Goal: Information Seeking & Learning: Learn about a topic

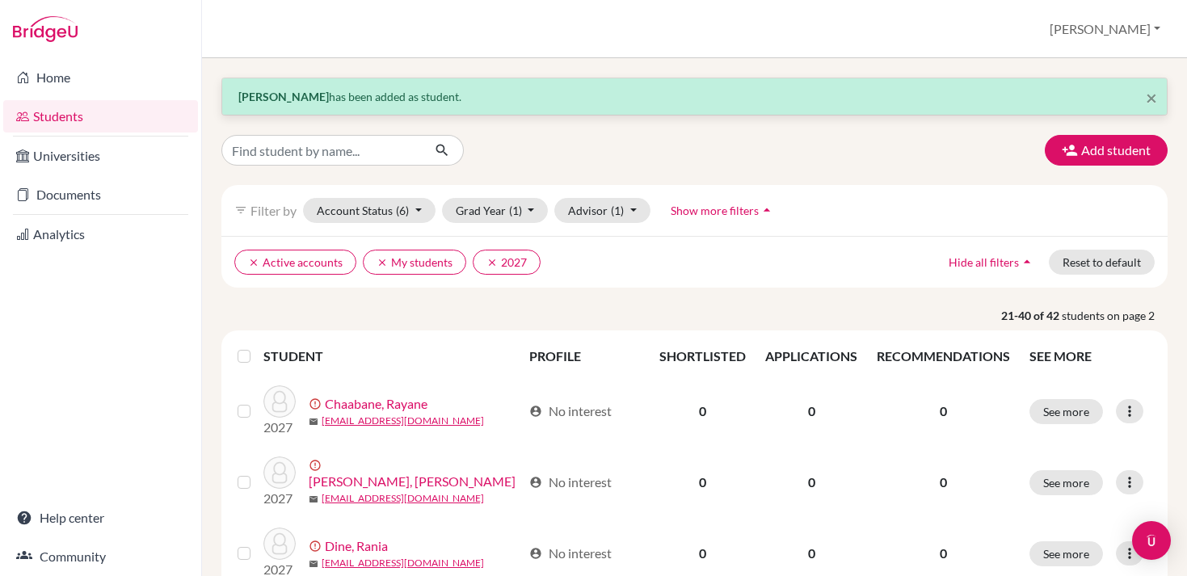
click at [106, 117] on link "Students" at bounding box center [100, 116] width 195 height 32
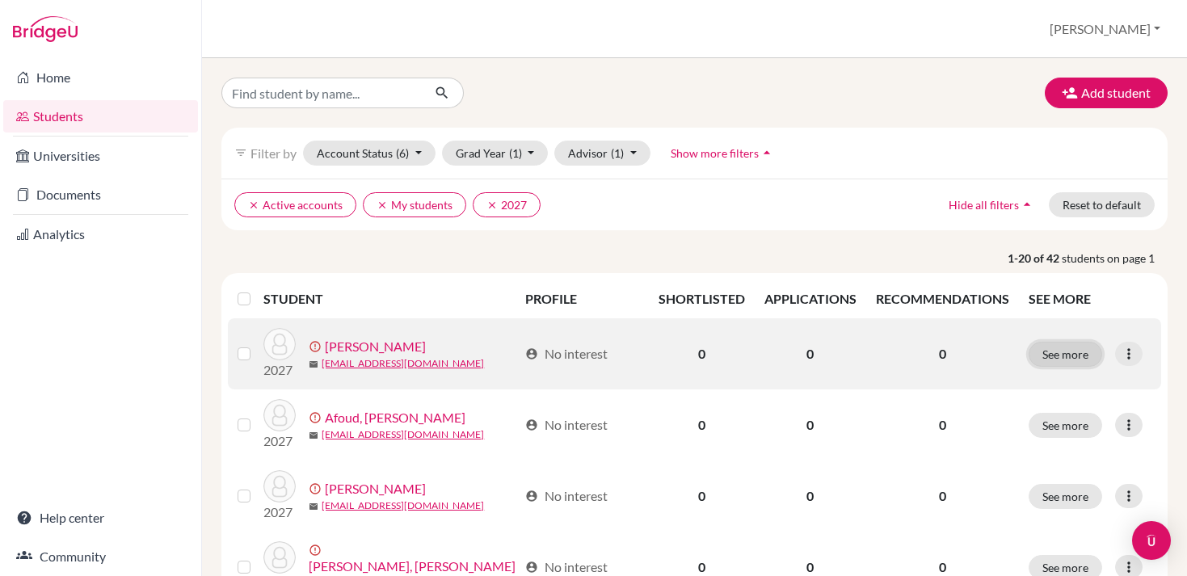
click at [1091, 350] on button "See more" at bounding box center [1066, 354] width 74 height 25
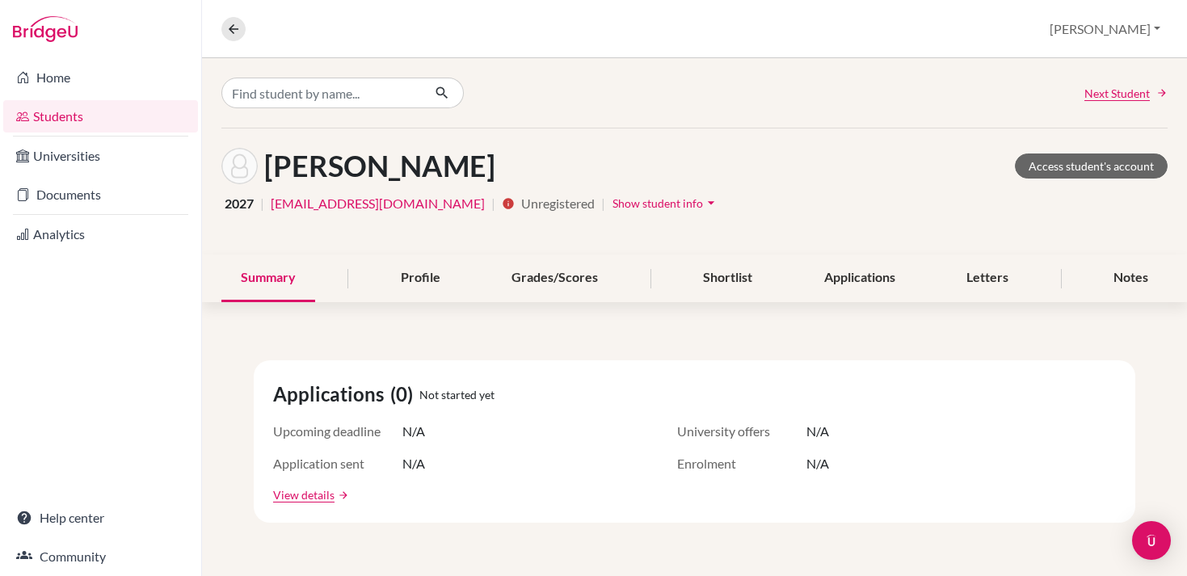
click at [45, 34] on img at bounding box center [45, 29] width 65 height 26
click at [44, 73] on link "Home" at bounding box center [100, 77] width 195 height 32
